Goal: Task Accomplishment & Management: Manage account settings

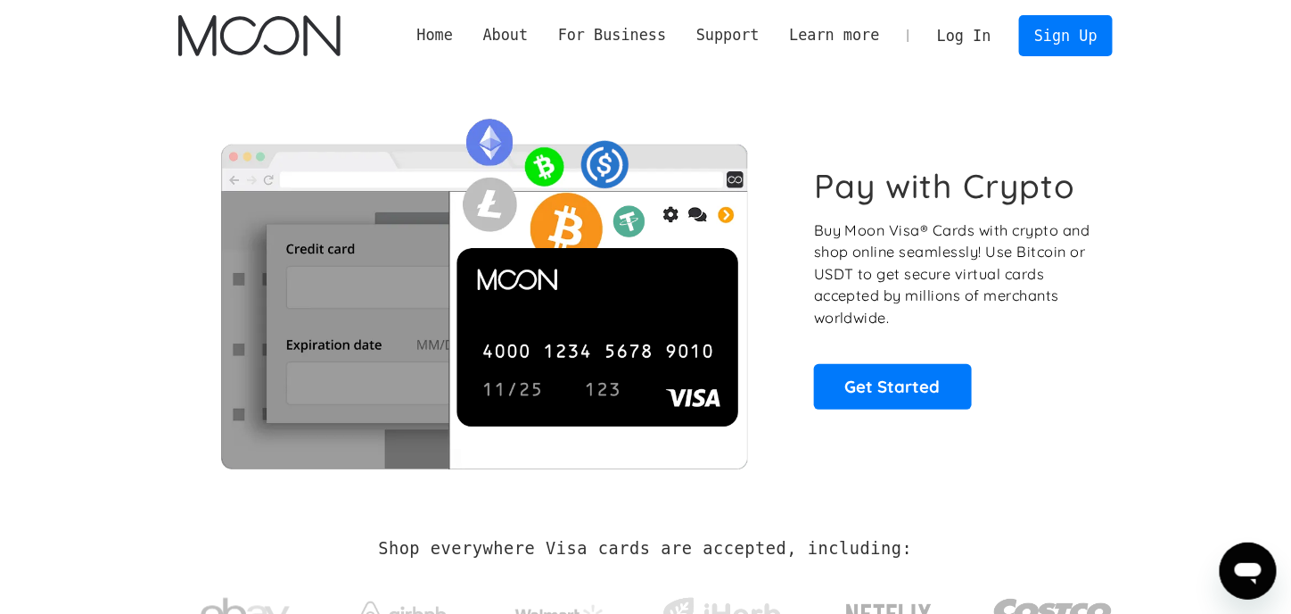
click at [1006, 37] on link "Log In" at bounding box center [964, 35] width 84 height 39
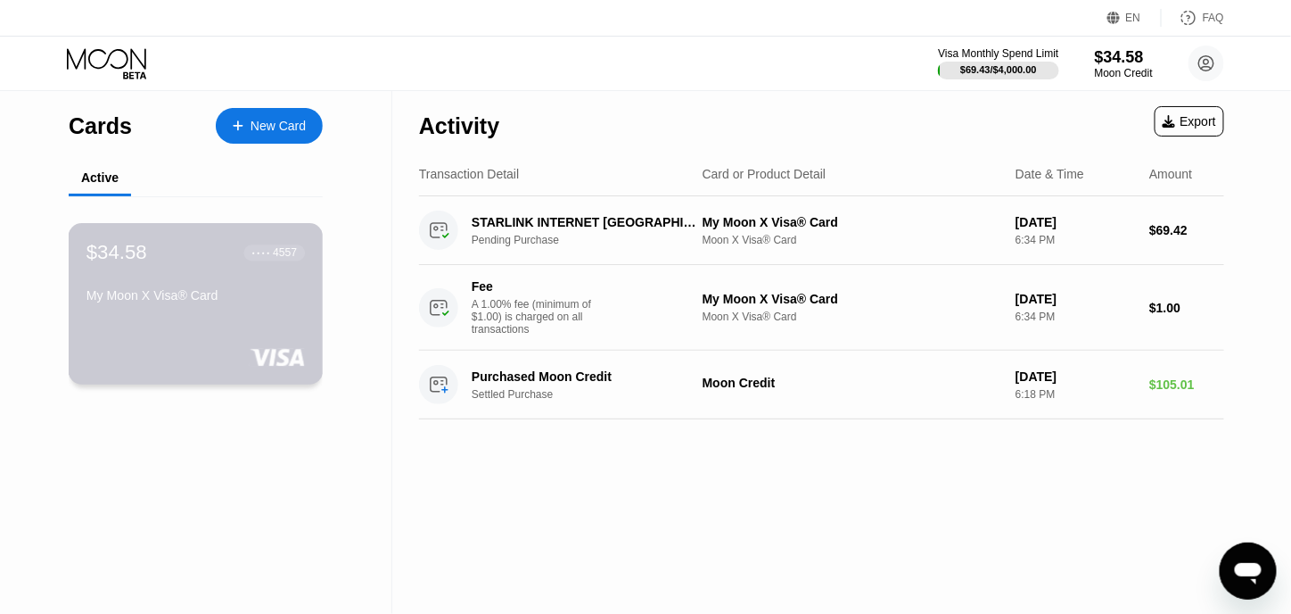
click at [197, 302] on div "My Moon X Visa® Card" at bounding box center [195, 295] width 218 height 14
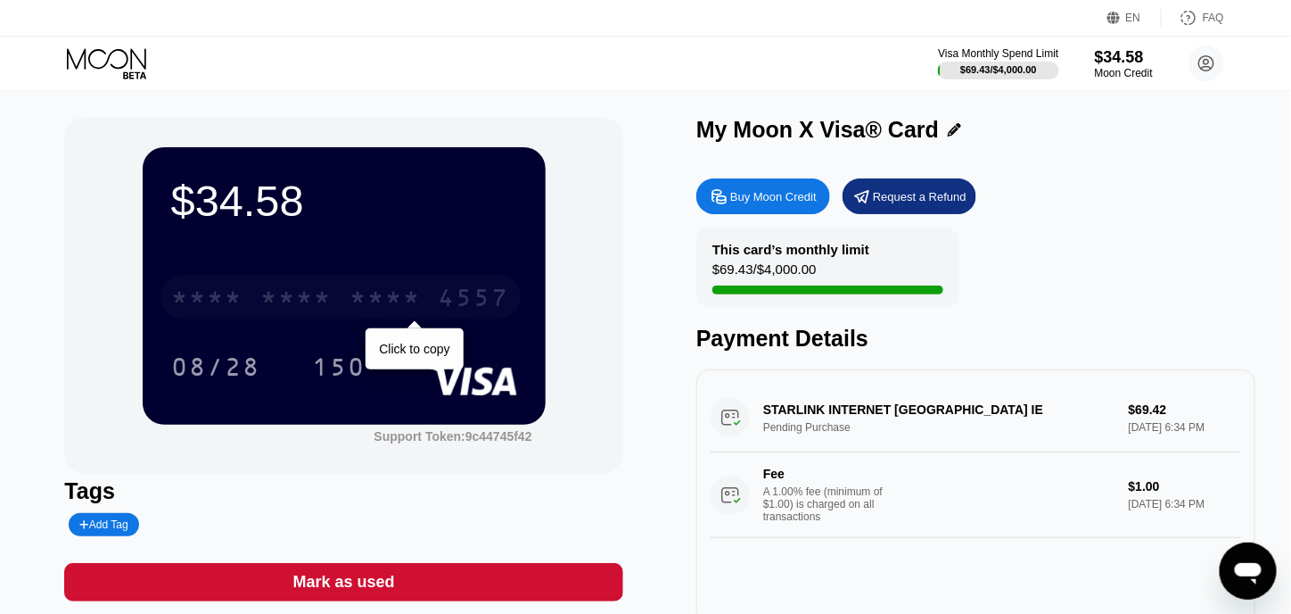
click at [360, 307] on div "* * * *" at bounding box center [385, 299] width 71 height 29
click at [169, 294] on div "4513 6500 2066 4557" at bounding box center [341, 297] width 360 height 45
click at [1200, 70] on circle at bounding box center [1207, 63] width 36 height 36
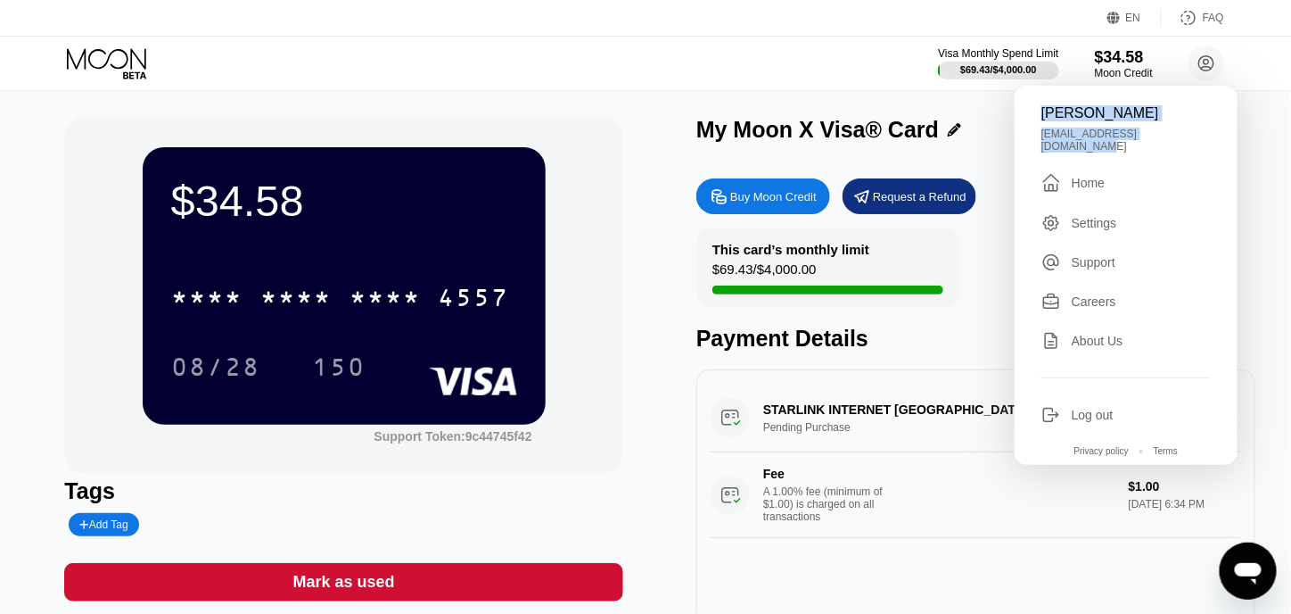
drag, startPoint x: 1041, startPoint y: 119, endPoint x: 1199, endPoint y: 143, distance: 159.7
click at [1199, 143] on div "Majmut Vermin matmutovicvermin@gmail.com  Home Settings Support Careers About …" at bounding box center [1126, 275] width 223 height 379
copy div "Majmut Vermin matmutovicvermin@gmail.com"
